Goal: Information Seeking & Learning: Understand process/instructions

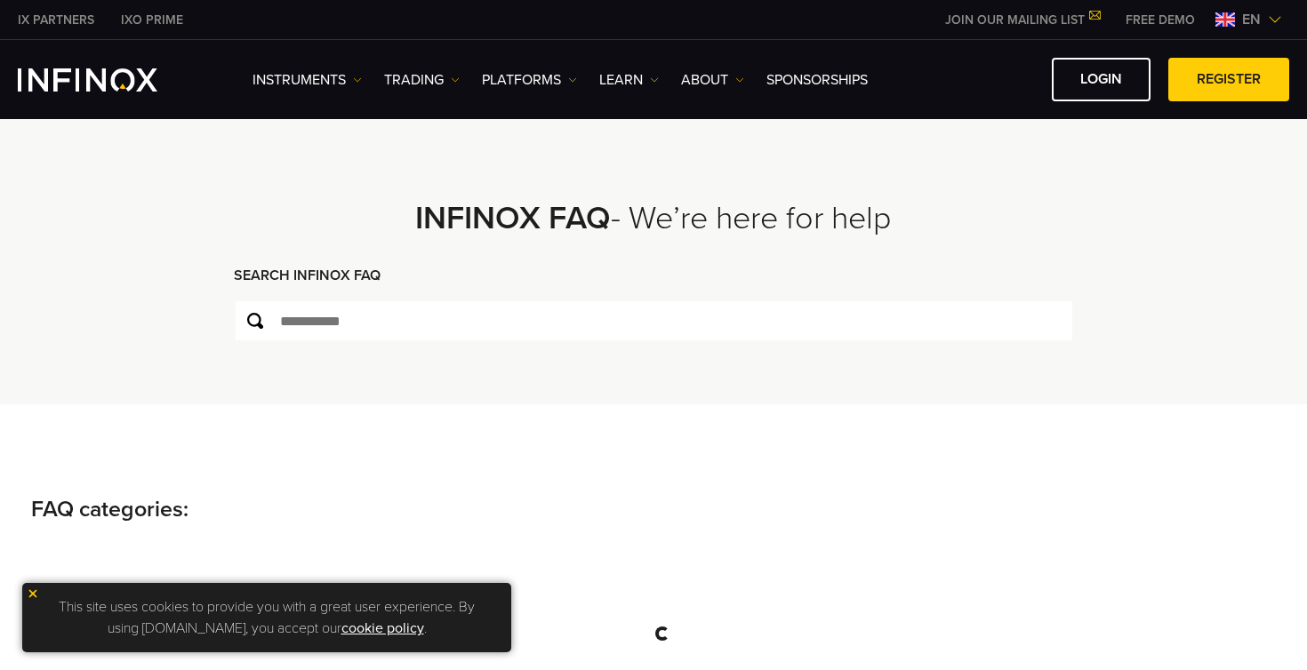
scroll to position [47, 0]
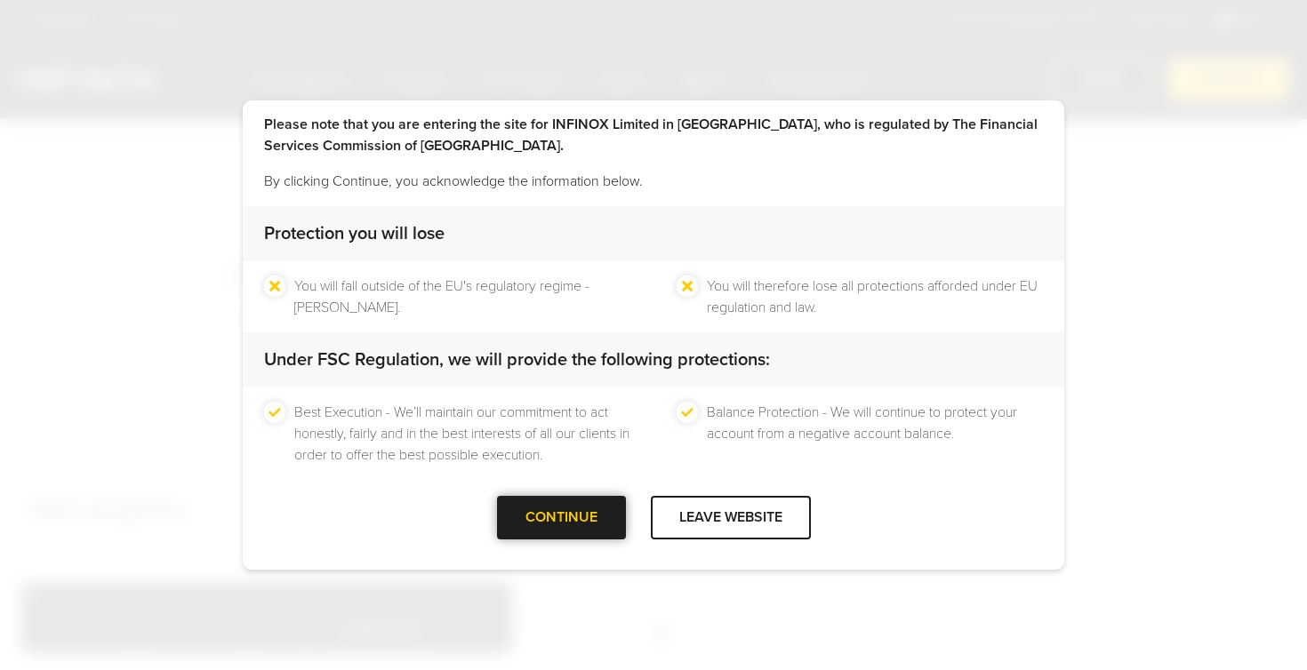
click at [561, 518] on div at bounding box center [561, 518] width 0 height 0
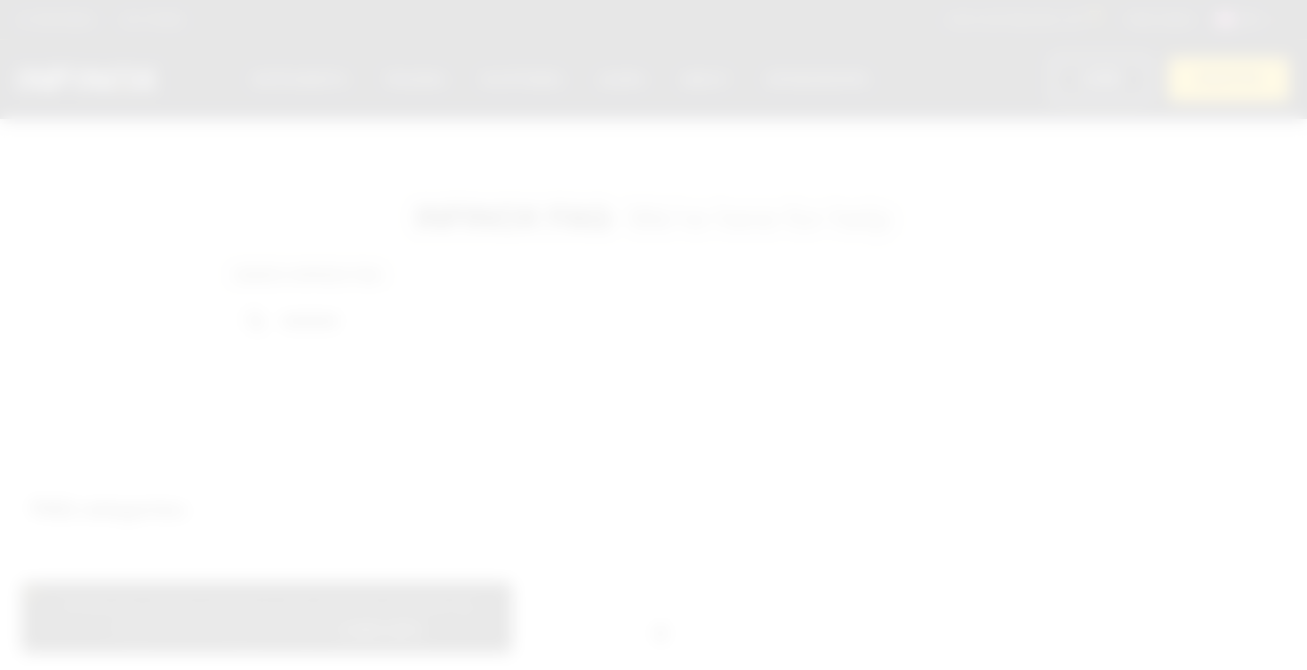
scroll to position [0, 0]
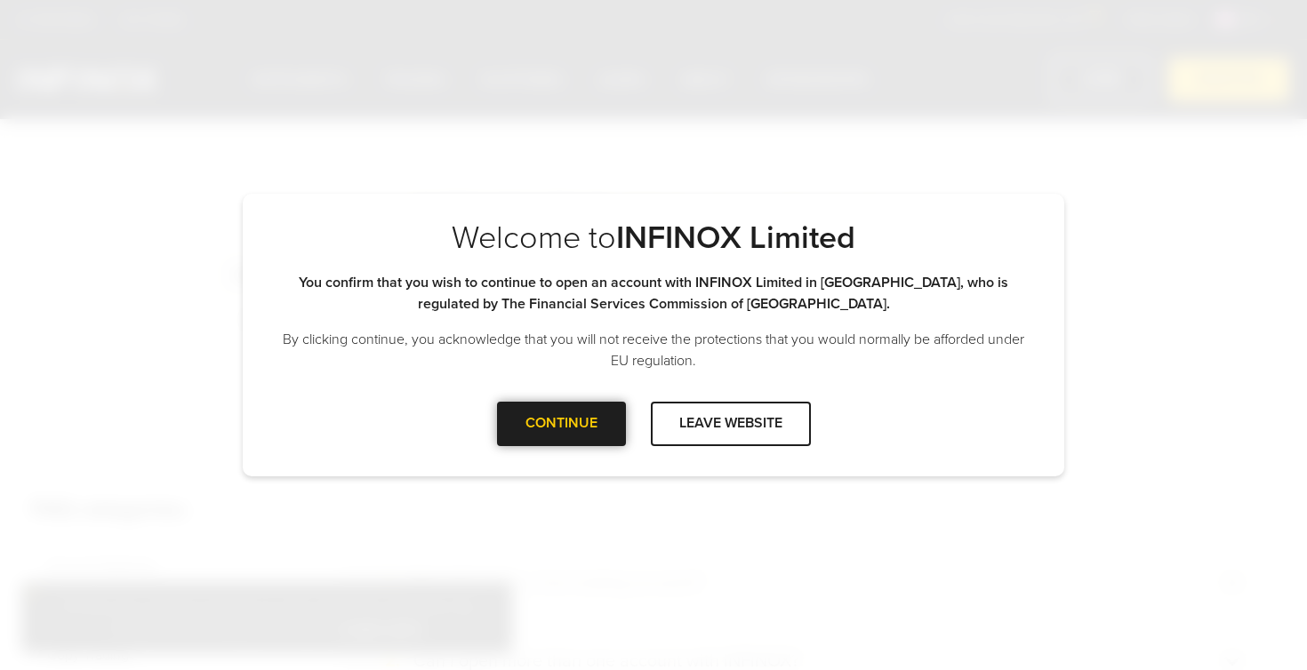
click at [561, 424] on div at bounding box center [561, 424] width 0 height 0
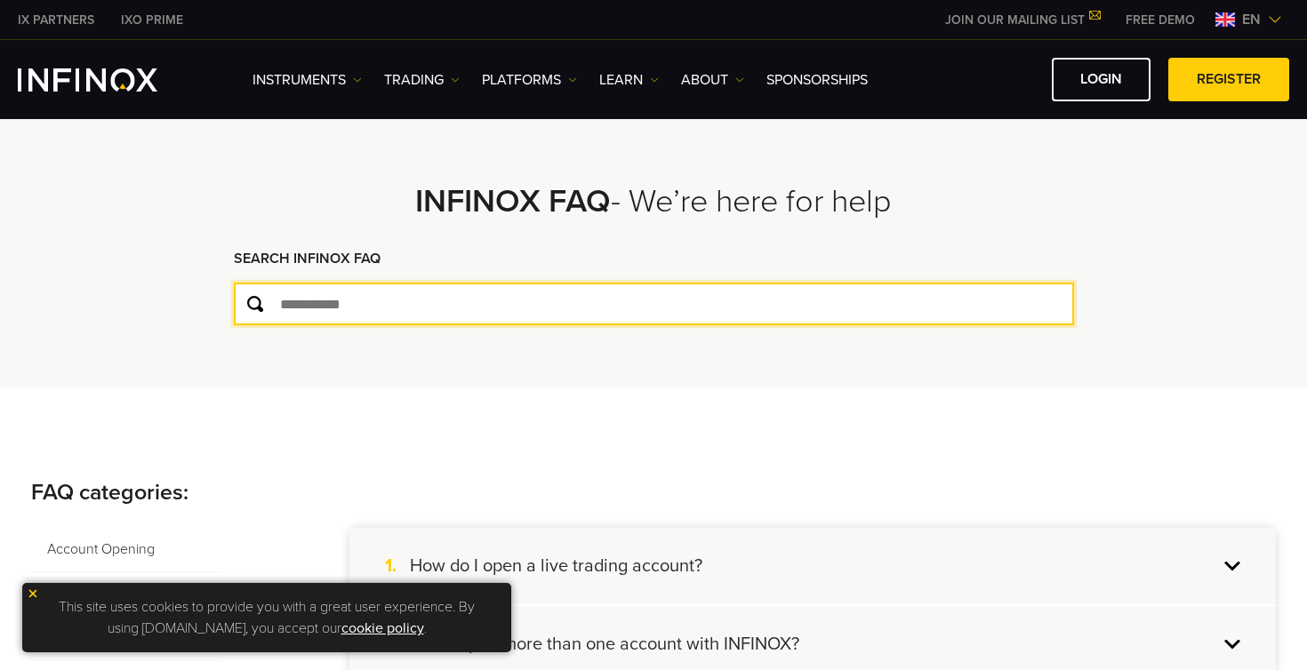
click at [401, 292] on input "text" at bounding box center [654, 304] width 840 height 43
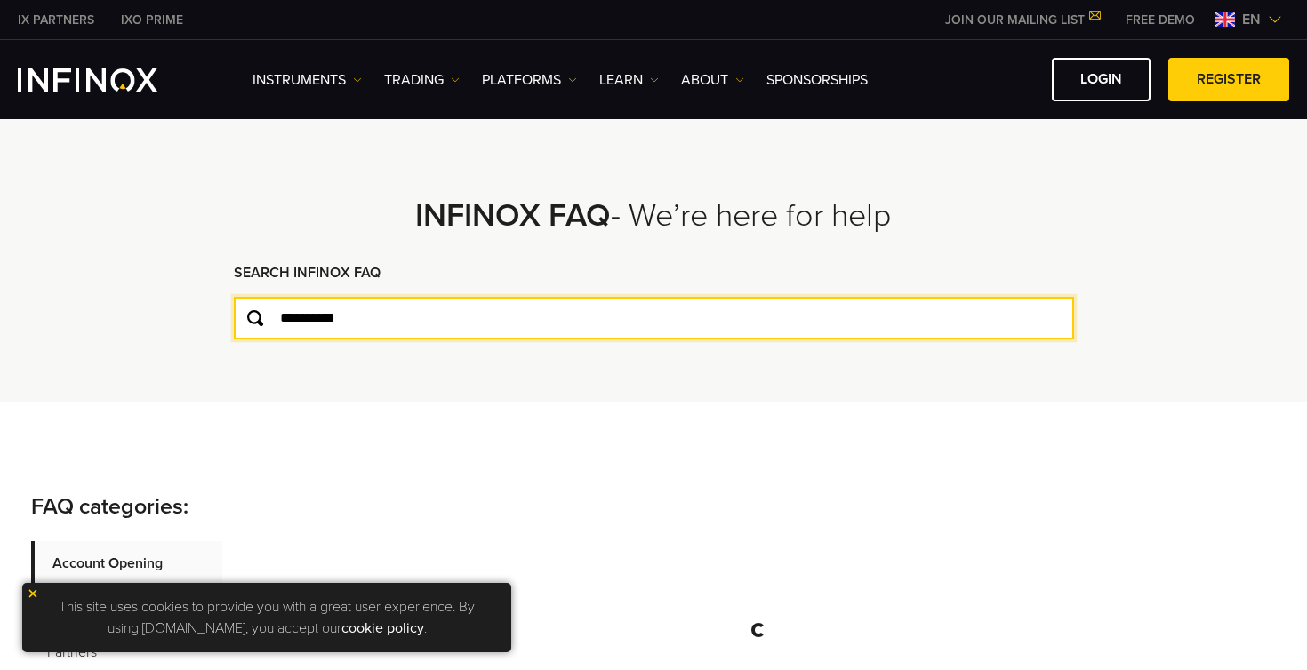
scroll to position [190, 0]
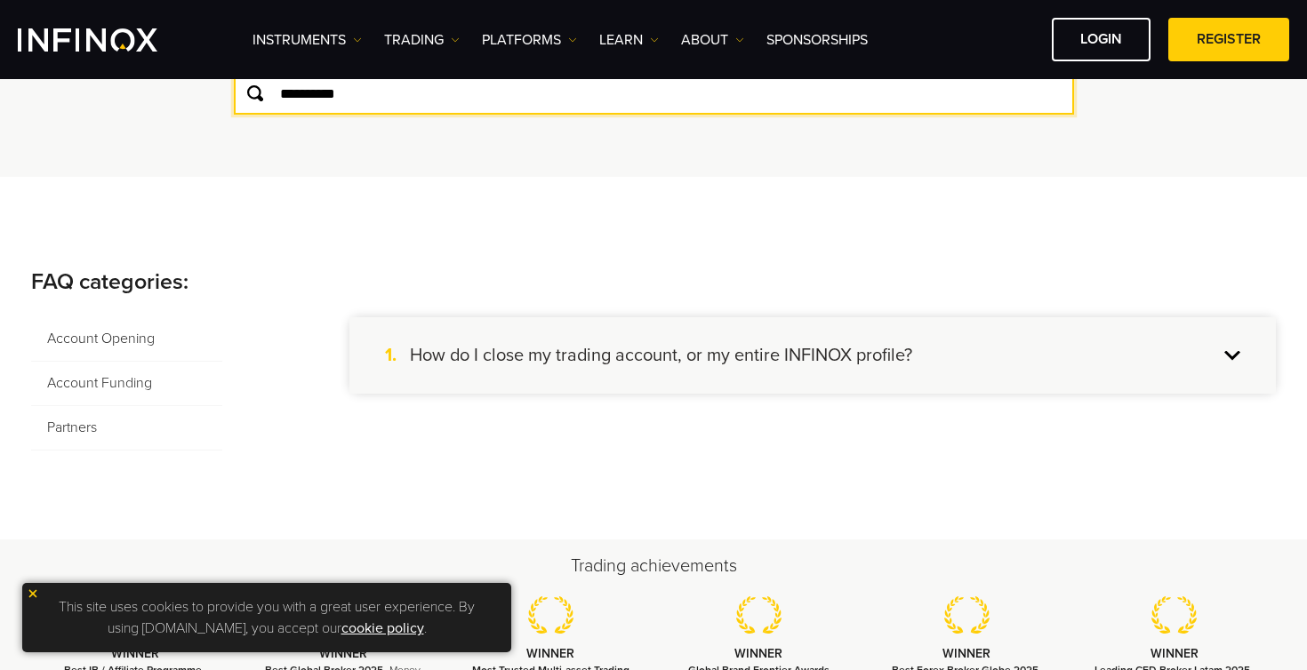
type input "**********"
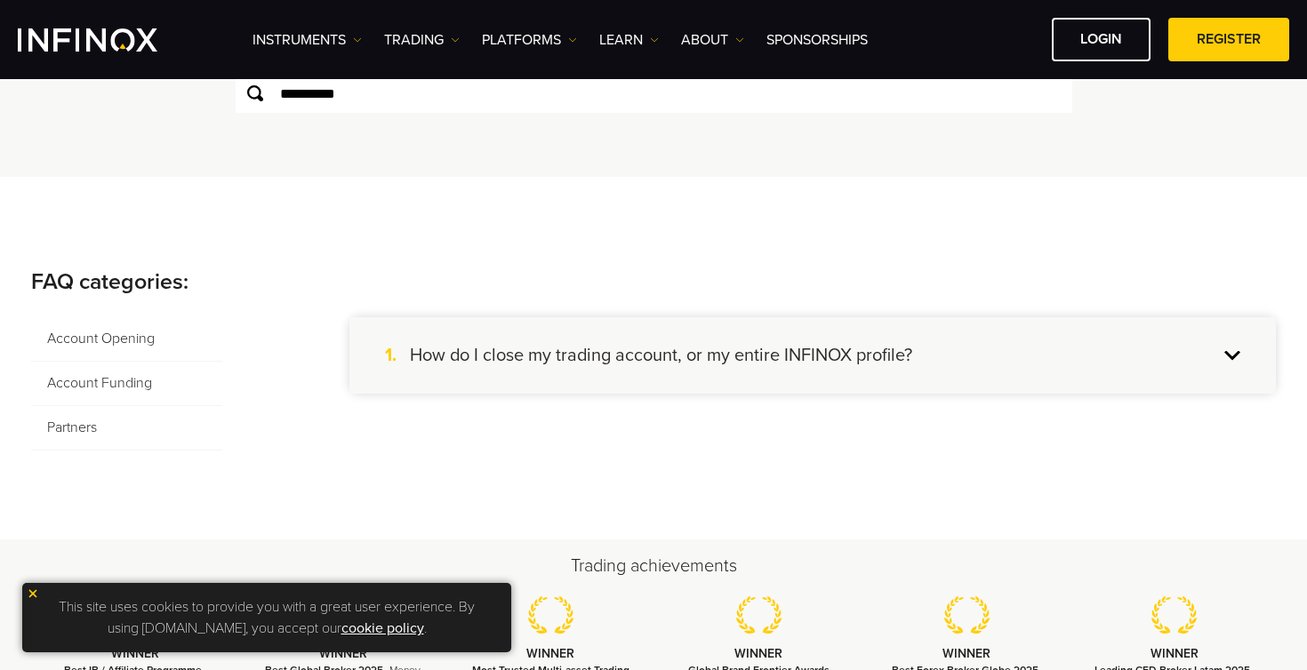
click at [647, 357] on h4 "How do I close my trading account, or my entire INFINOX profile?" at bounding box center [661, 355] width 502 height 23
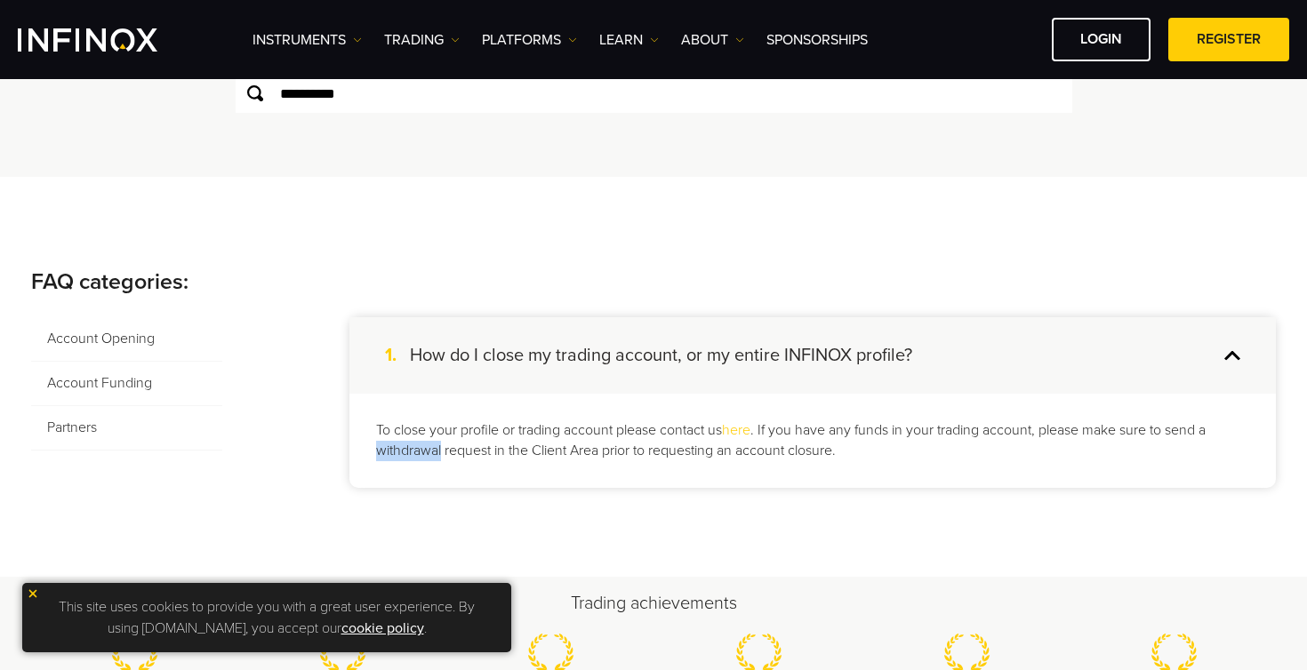
drag, startPoint x: 440, startPoint y: 452, endPoint x: 374, endPoint y: 453, distance: 65.8
click at [374, 453] on div "To close your profile or trading account please contact us here . If you have a…" at bounding box center [812, 441] width 926 height 94
copy p "withdrawal"
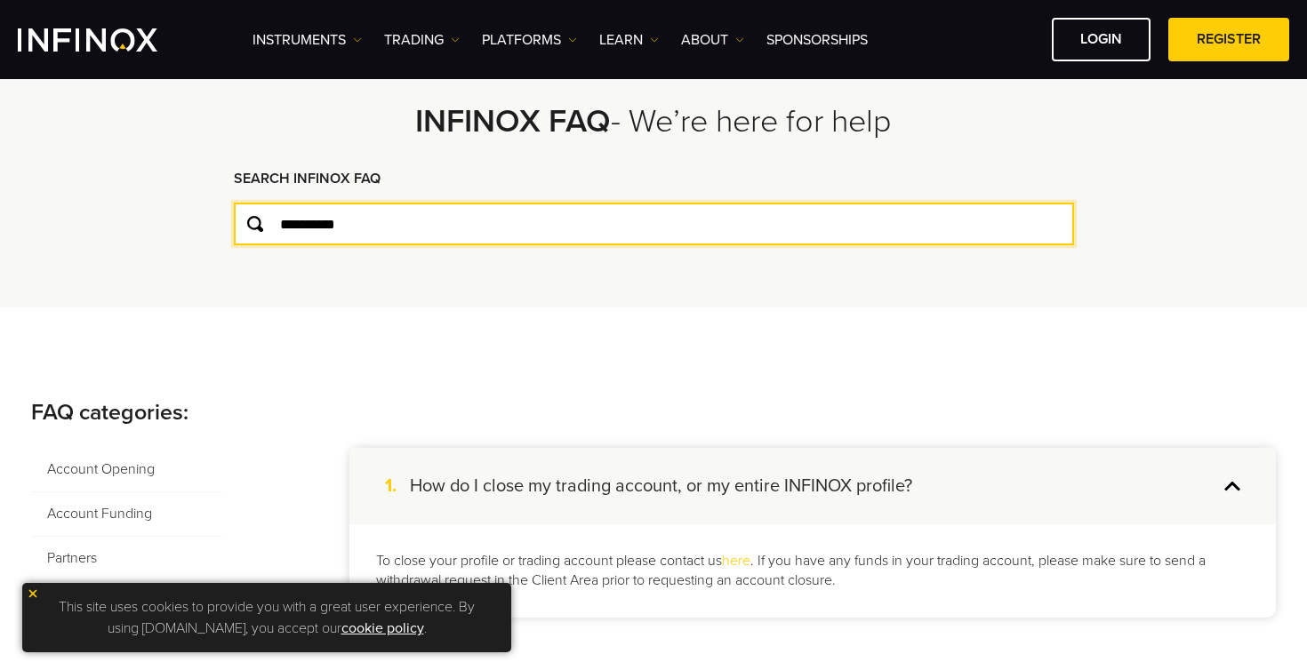
click at [541, 229] on input "**********" at bounding box center [654, 224] width 840 height 43
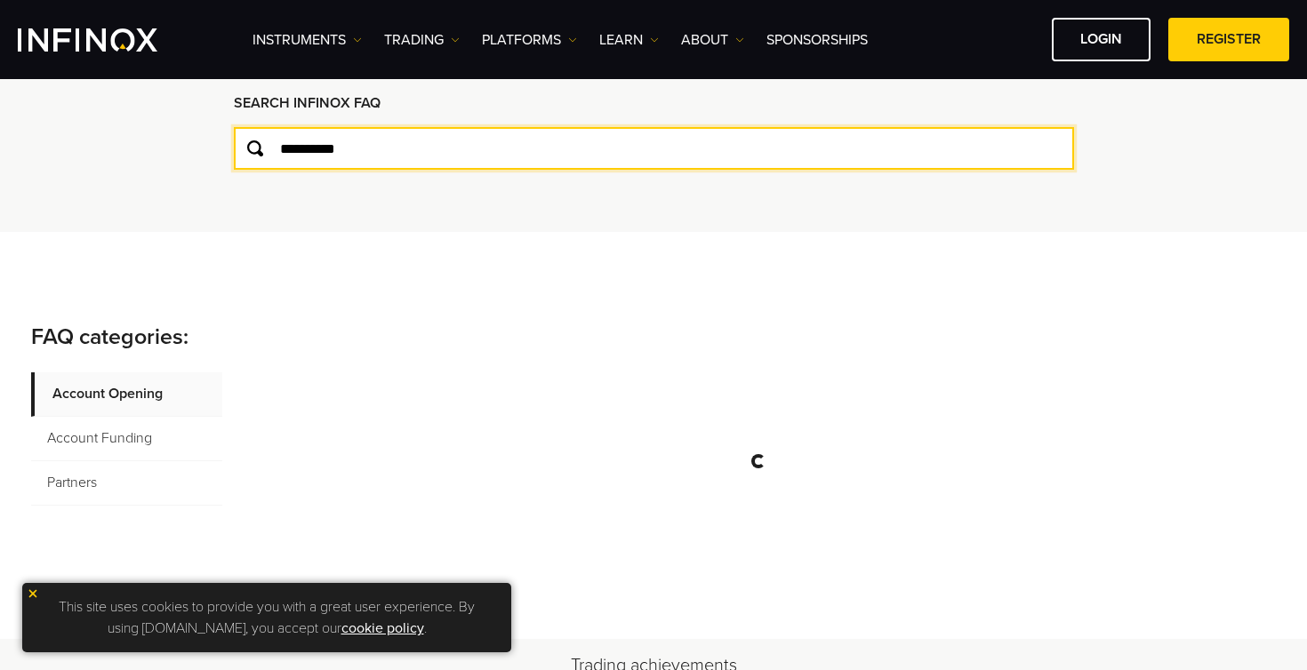
scroll to position [181, 0]
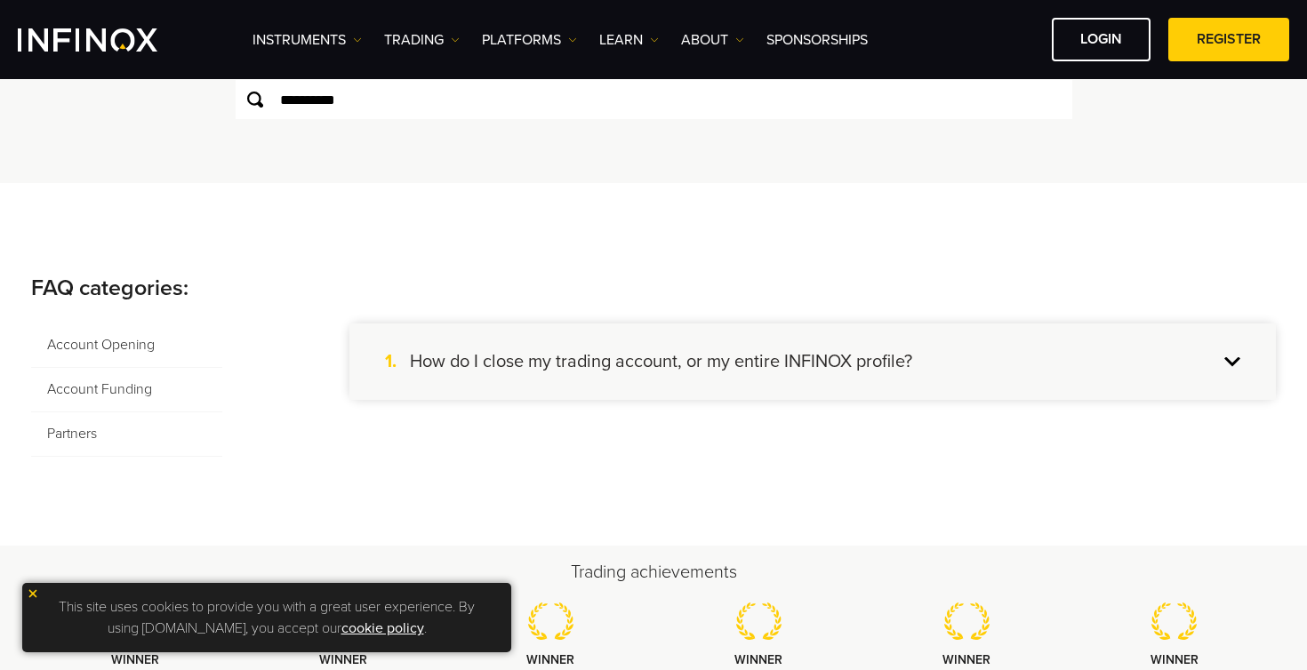
click at [172, 391] on span "Account Funding" at bounding box center [126, 390] width 191 height 44
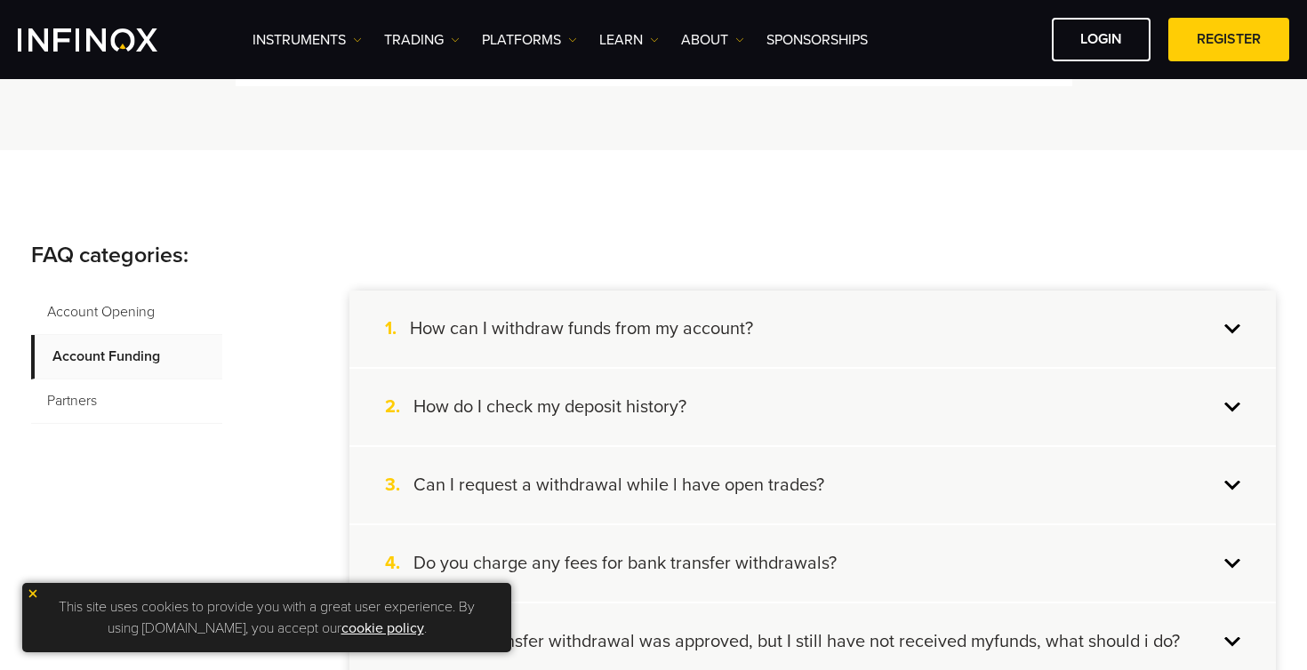
scroll to position [216, 0]
click at [668, 337] on h4 "How can I withdraw funds from my account?" at bounding box center [581, 327] width 343 height 23
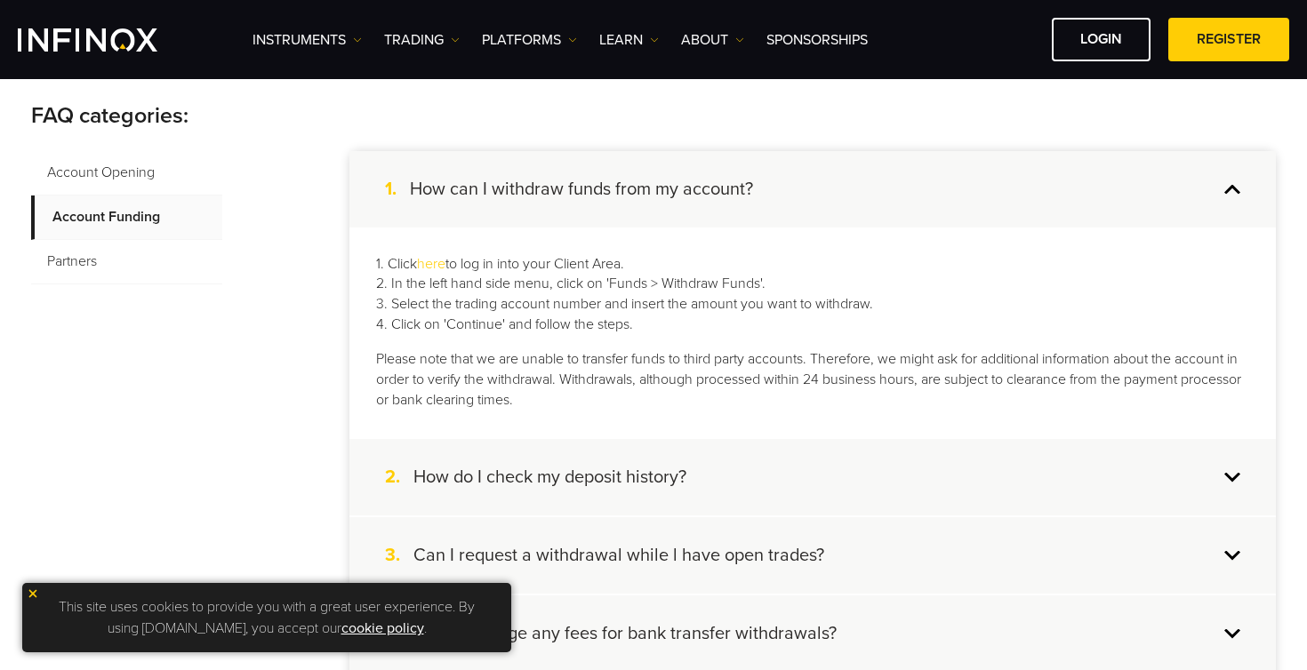
scroll to position [369, 0]
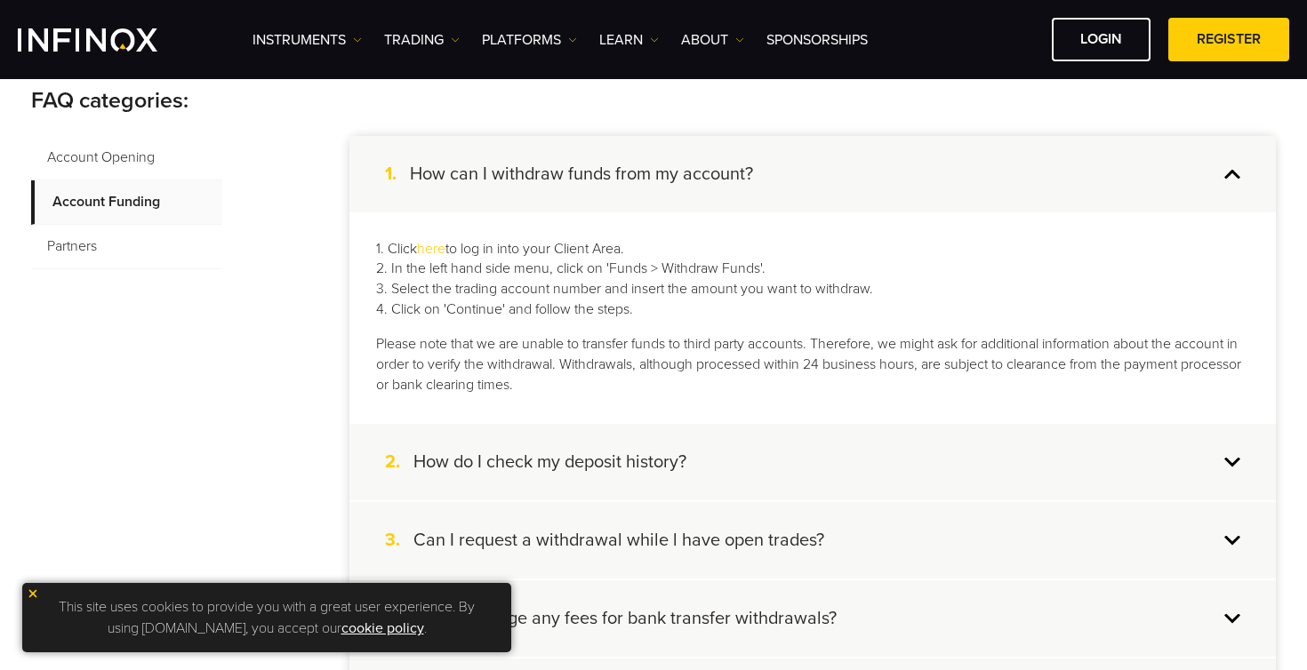
click at [1045, 182] on div "1. How can I withdraw funds from my account?" at bounding box center [812, 174] width 926 height 76
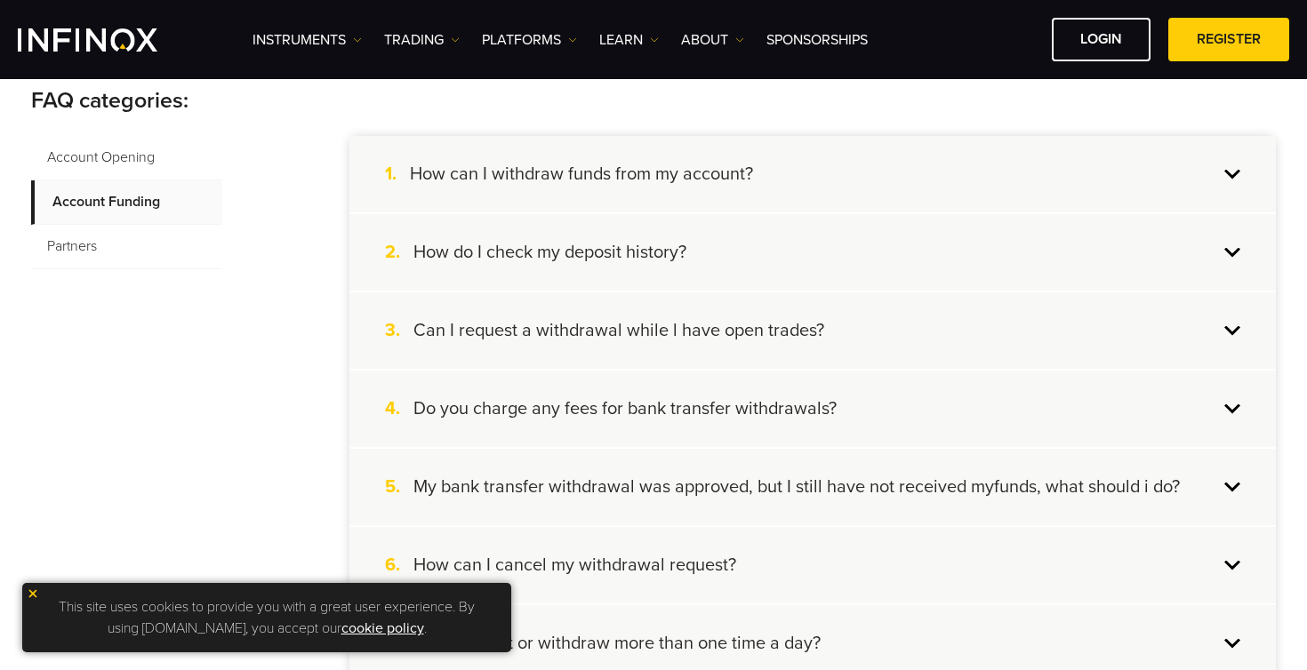
click at [904, 236] on div "2. How do I check my deposit history?" at bounding box center [812, 252] width 926 height 76
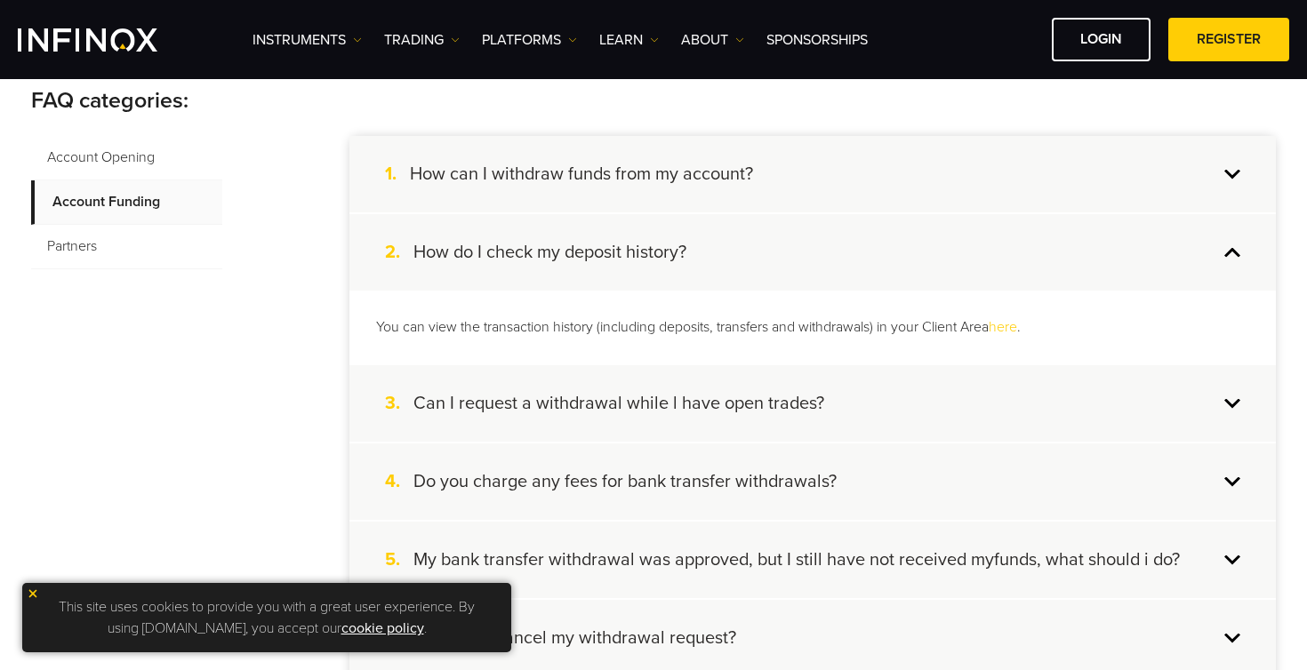
click at [904, 236] on div "2. How do I check my deposit history?" at bounding box center [812, 252] width 926 height 76
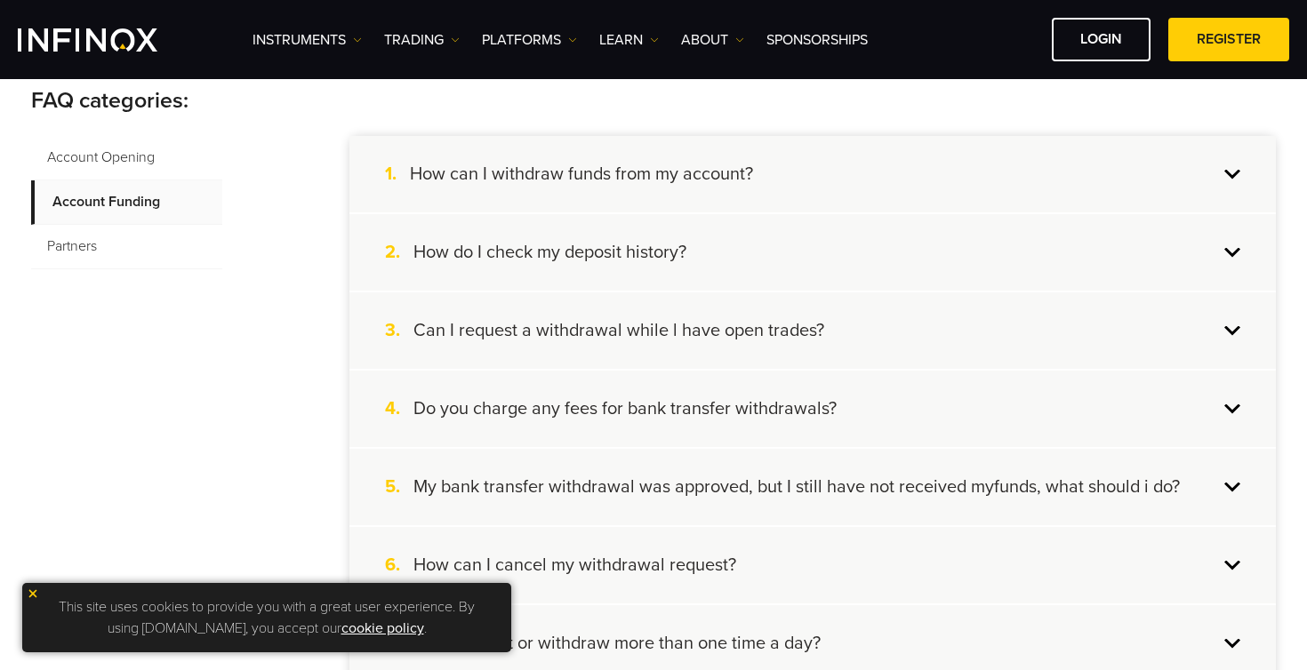
scroll to position [463, 0]
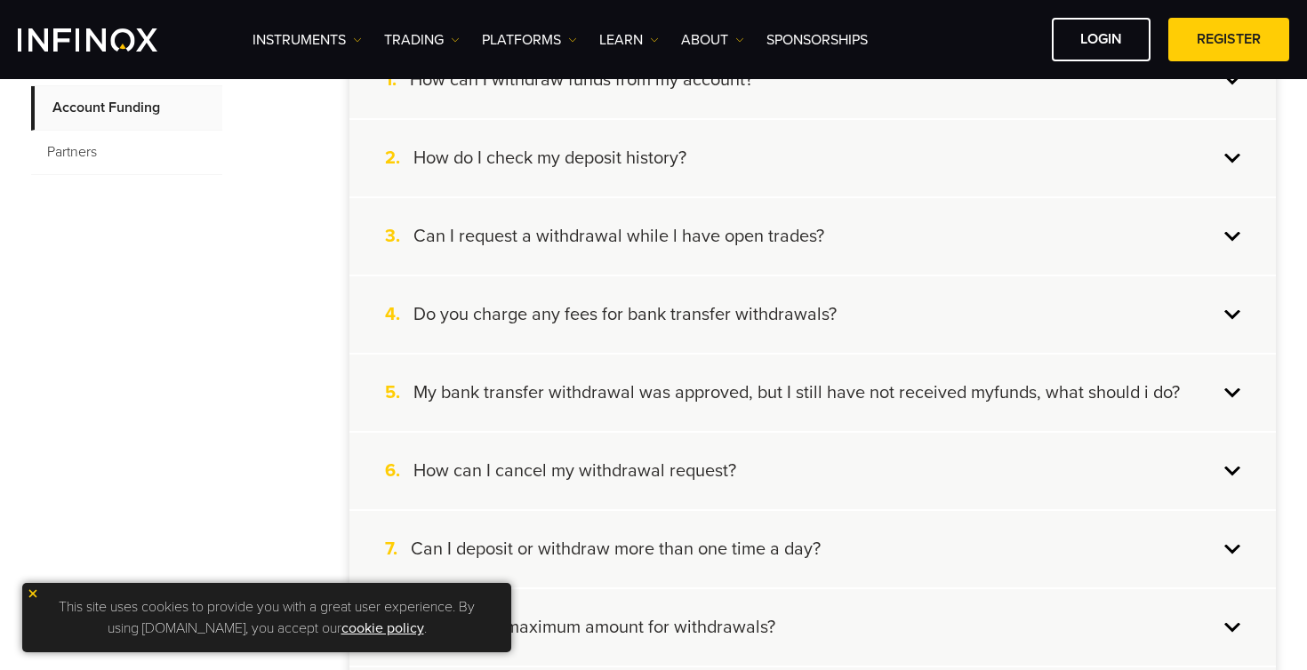
click at [904, 236] on div "3. Can I request a withdrawal while l have open trades?" at bounding box center [812, 236] width 926 height 76
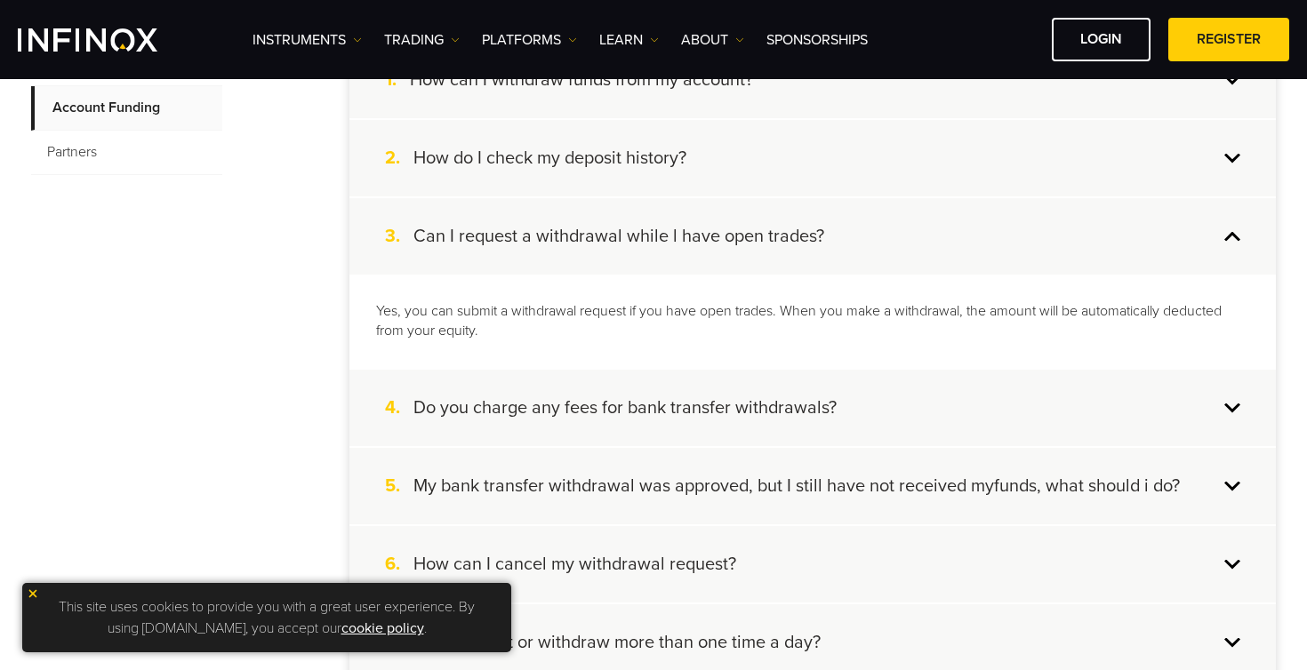
click at [904, 236] on div "3. Can I request a withdrawal while l have open trades?" at bounding box center [812, 236] width 926 height 76
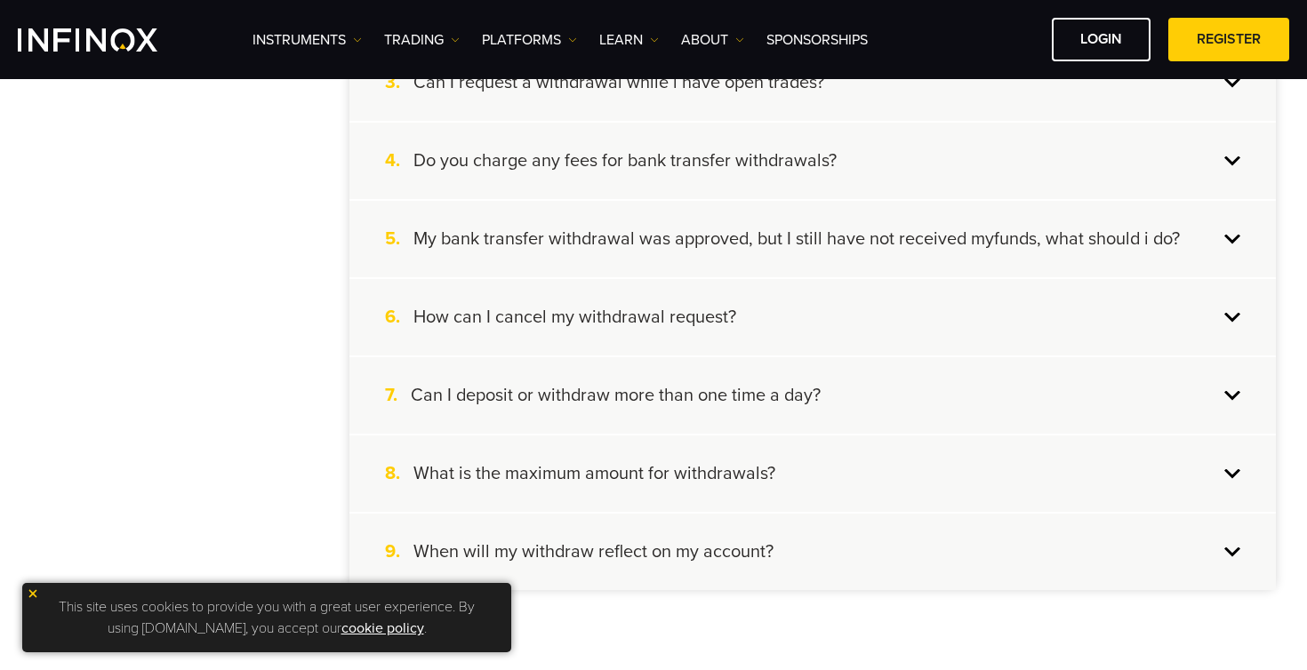
scroll to position [620, 0]
